Goal: Check status: Check status

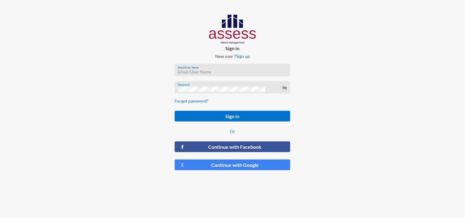
type input "[EMAIL_ADDRESS][DOMAIN_NAME]"
click at [122, 145] on div at bounding box center [77, 95] width 155 height 190
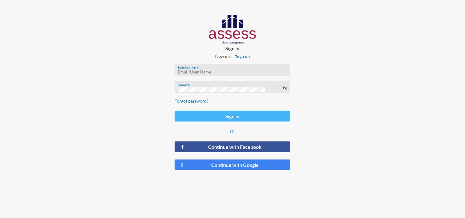
type input "[EMAIL_ADDRESS][DOMAIN_NAME]"
click at [240, 117] on button "Sign in" at bounding box center [233, 116] width 116 height 11
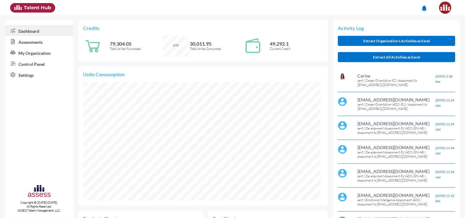
click at [36, 45] on link "Assessments" at bounding box center [39, 41] width 69 height 11
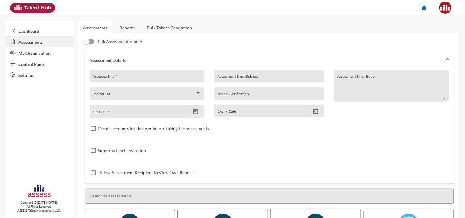
click at [132, 28] on link "Reports" at bounding box center [127, 27] width 25 height 15
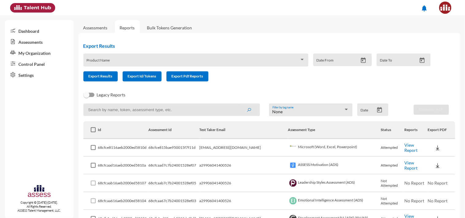
click at [121, 109] on input at bounding box center [171, 110] width 177 height 13
click at [239, 104] on button "submit" at bounding box center [249, 109] width 20 height 11
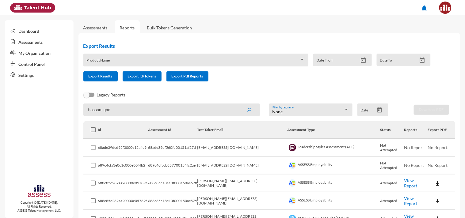
type input "hossam.gad"
click at [239, 104] on button "submit" at bounding box center [249, 109] width 20 height 11
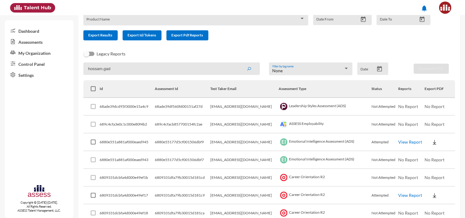
scroll to position [46, 0]
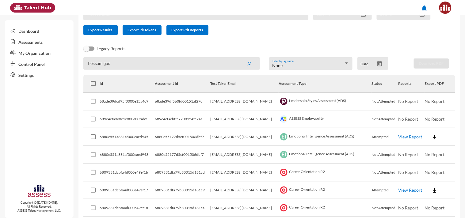
click at [403, 138] on link "View Report" at bounding box center [410, 136] width 24 height 5
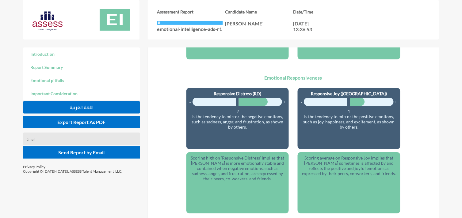
scroll to position [904, 0]
